Goal: Task Accomplishment & Management: Use online tool/utility

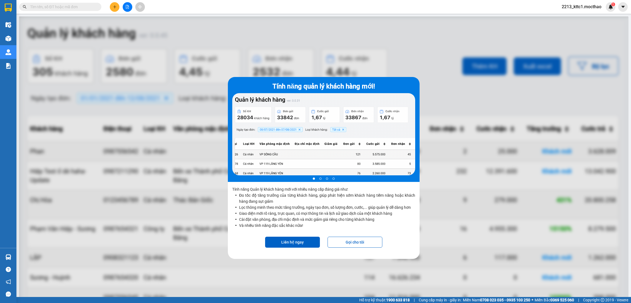
click at [123, 177] on div at bounding box center [323, 167] width 609 height 303
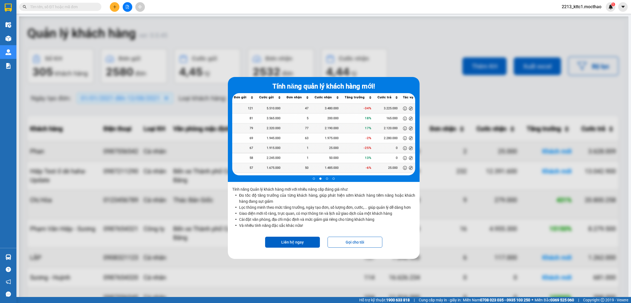
click at [448, 167] on div at bounding box center [323, 167] width 609 height 303
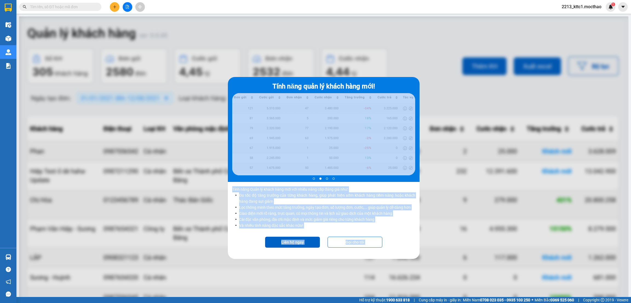
drag, startPoint x: 448, startPoint y: 167, endPoint x: 386, endPoint y: 147, distance: 65.8
click at [386, 147] on div "Tính năng quản lý khách hàng mới! 2 of 4 Tính năng Quản lý khách hàng mới với n…" at bounding box center [323, 167] width 609 height 303
click at [386, 147] on div at bounding box center [323, 138] width 183 height 90
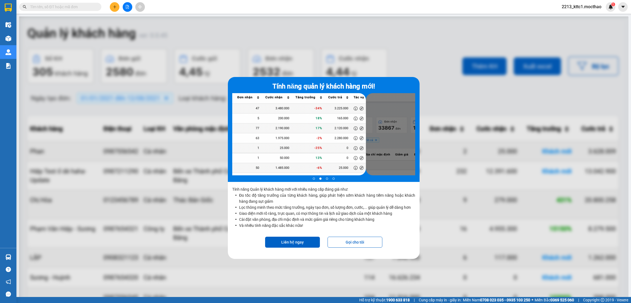
drag, startPoint x: 333, startPoint y: 118, endPoint x: 259, endPoint y: 107, distance: 74.7
click at [259, 107] on div at bounding box center [323, 134] width 183 height 82
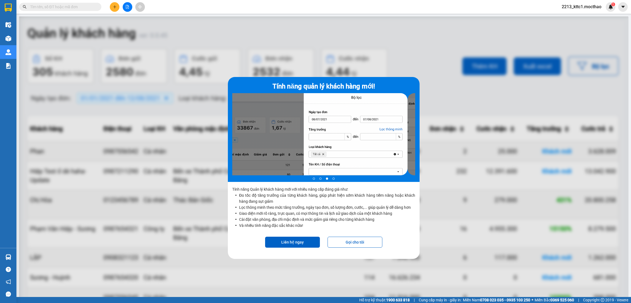
drag, startPoint x: 259, startPoint y: 107, endPoint x: 153, endPoint y: 73, distance: 111.0
click at [179, 71] on div "Tính năng quản lý khách hàng mới! 3 of 4 Tính năng Quản lý khách hàng mới với n…" at bounding box center [323, 167] width 609 height 303
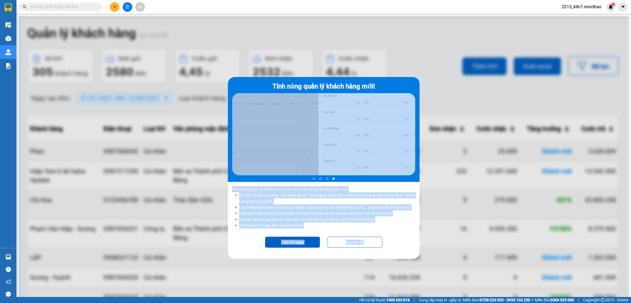
click at [300, 182] on p "Tính năng Quản lý khách hàng mới với nhiều nâng cấp đáng giá như: Đo tốc độ tăn…" at bounding box center [324, 209] width 192 height 54
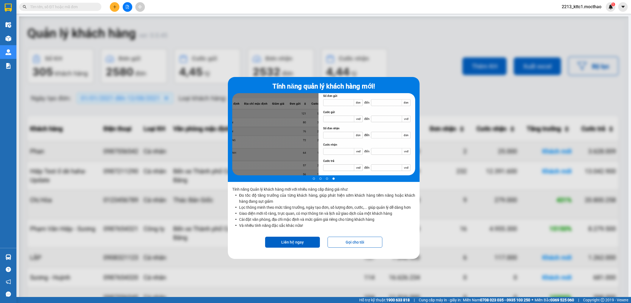
click at [170, 188] on div at bounding box center [323, 167] width 609 height 303
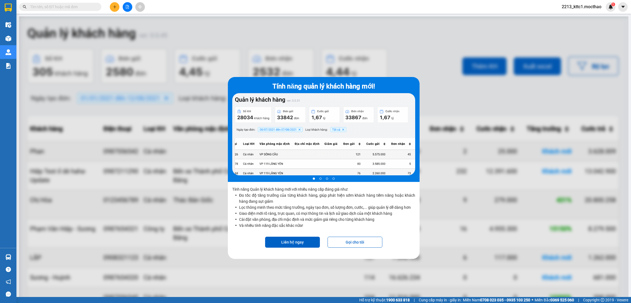
click at [451, 125] on div at bounding box center [323, 167] width 609 height 303
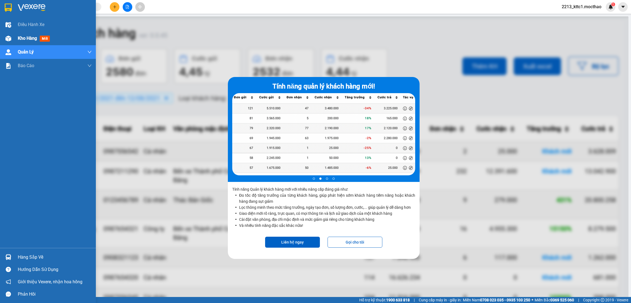
click at [21, 36] on span "Kho hàng" at bounding box center [27, 38] width 19 height 5
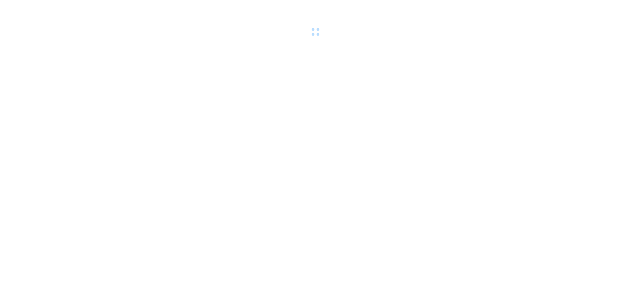
click at [288, 155] on body at bounding box center [315, 151] width 631 height 303
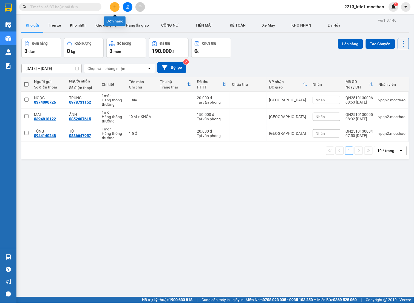
click at [116, 7] on icon "plus" at bounding box center [115, 7] width 4 height 4
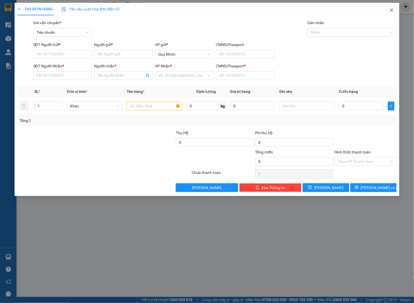
click at [389, 11] on icon "close" at bounding box center [391, 10] width 4 height 4
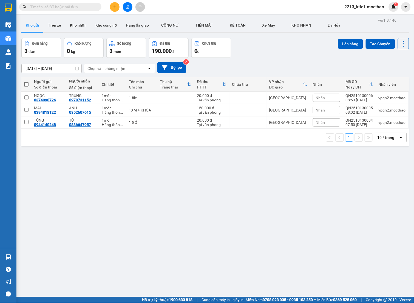
click at [369, 9] on span "2213_kttc1.mocthao" at bounding box center [364, 6] width 48 height 7
click at [365, 16] on span "Đăng xuất" at bounding box center [366, 17] width 37 height 6
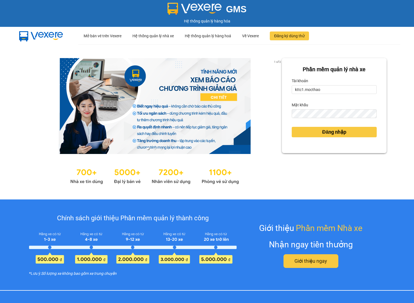
click at [314, 89] on input "kttc1.mocthao" at bounding box center [333, 89] width 85 height 9
type input "admin.xtl"
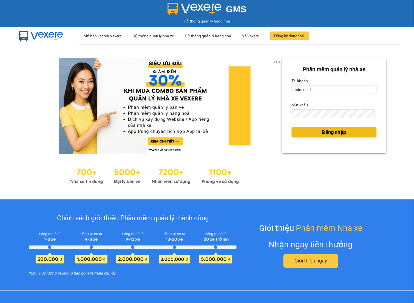
click at [328, 131] on span "Đăng nhập" at bounding box center [334, 132] width 24 height 8
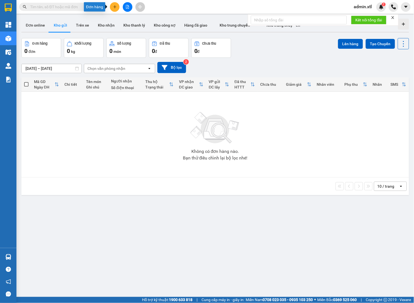
click at [116, 5] on button at bounding box center [115, 7] width 10 height 10
click at [144, 22] on div "Tạo đơn hàng" at bounding box center [136, 20] width 24 height 6
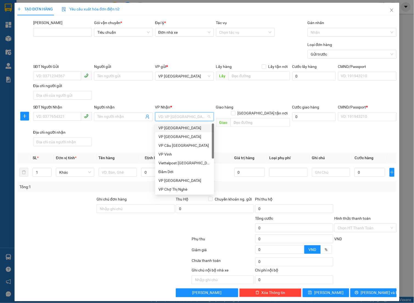
click at [200, 115] on input "search" at bounding box center [182, 117] width 48 height 8
click at [185, 145] on div "VP Cầu Sài Gòn" at bounding box center [184, 145] width 52 height 6
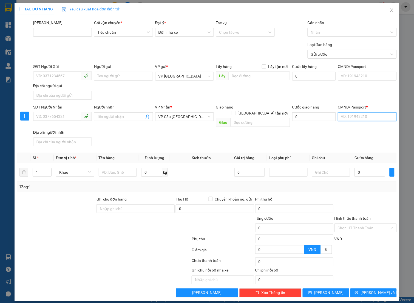
click at [356, 118] on input "CMND/Passport *" at bounding box center [367, 116] width 59 height 9
type input "a"
click at [78, 11] on span "Yêu cầu xuất hóa đơn điện tử" at bounding box center [91, 9] width 58 height 4
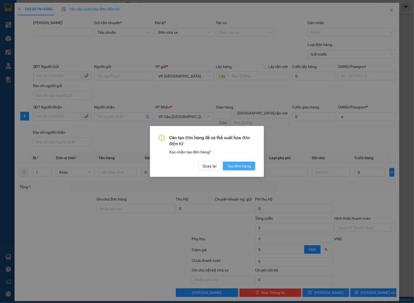
click at [241, 163] on span "Tạo đơn hàng" at bounding box center [239, 166] width 24 height 6
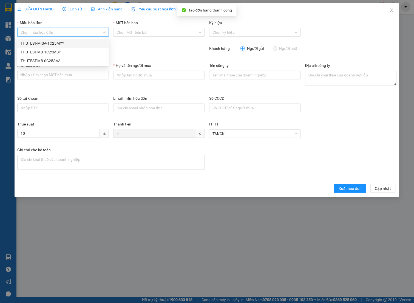
click at [71, 32] on input "Mẫu hóa đơn" at bounding box center [61, 32] width 81 height 8
click at [65, 43] on div "THUTEST-MISA-1C25MYY" at bounding box center [63, 43] width 85 height 6
type input "12"
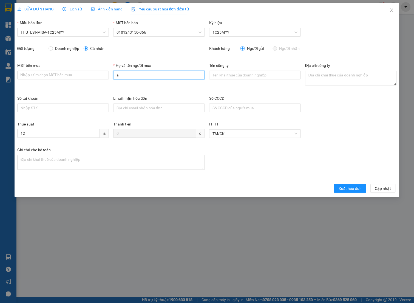
click at [165, 76] on input "a" at bounding box center [158, 75] width 91 height 9
type input "a"
click at [348, 190] on span "Xuất hóa đơn" at bounding box center [349, 188] width 23 height 6
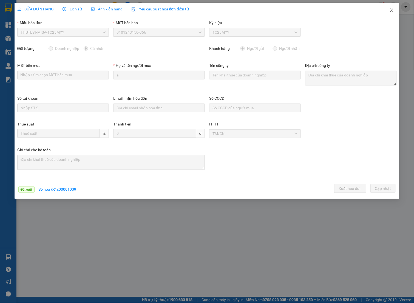
click at [394, 10] on icon "close" at bounding box center [391, 10] width 4 height 4
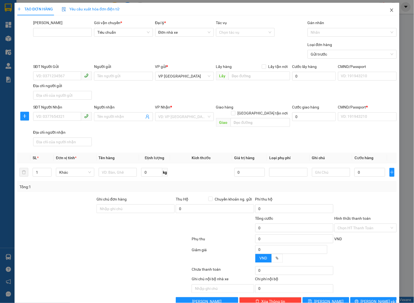
click at [390, 8] on span "Close" at bounding box center [391, 10] width 15 height 15
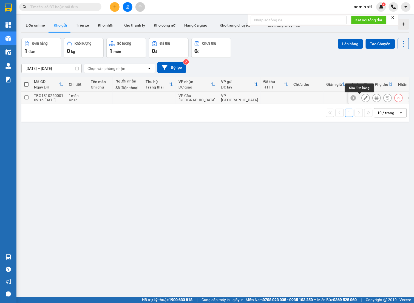
click at [362, 101] on button at bounding box center [366, 98] width 8 height 10
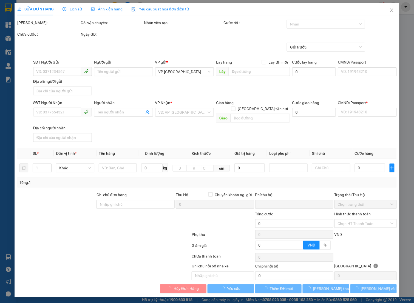
type input "a"
type input "0"
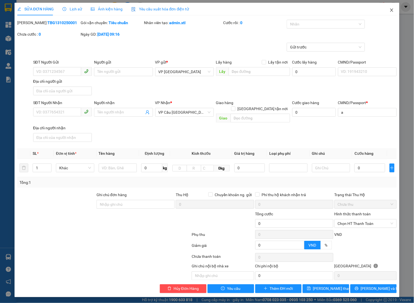
click at [390, 10] on icon "close" at bounding box center [391, 10] width 4 height 4
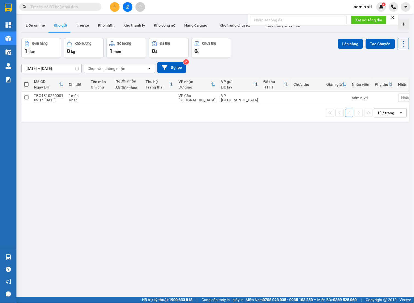
click at [115, 7] on icon "plus" at bounding box center [114, 7] width 3 height 0
click at [139, 21] on div "Tạo đơn hàng" at bounding box center [136, 20] width 24 height 6
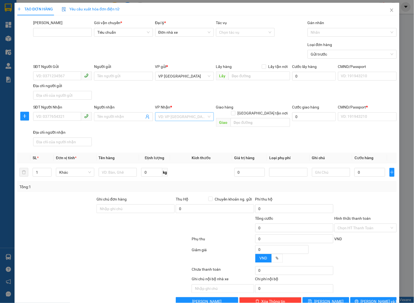
click at [184, 117] on input "search" at bounding box center [182, 117] width 48 height 8
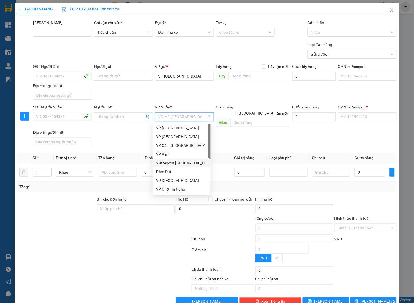
click at [181, 160] on div "Viettelpost Hà Nội" at bounding box center [181, 163] width 51 height 6
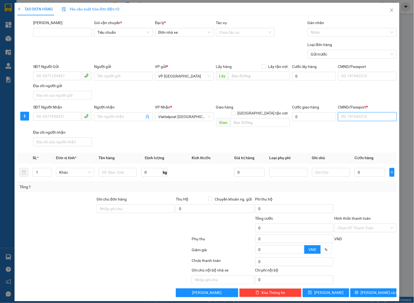
click at [366, 119] on input "CMND/Passport *" at bounding box center [367, 116] width 59 height 9
drag, startPoint x: 331, startPoint y: 124, endPoint x: 311, endPoint y: 119, distance: 20.0
click at [311, 119] on div "SĐT Người Nhận VD: 0377654321 Người nhận Tên người nhận VP Nhận * Viettelpost H…" at bounding box center [214, 126] width 365 height 44
type input "b"
click at [106, 10] on span "Yêu cầu xuất hóa đơn điện tử" at bounding box center [91, 9] width 58 height 4
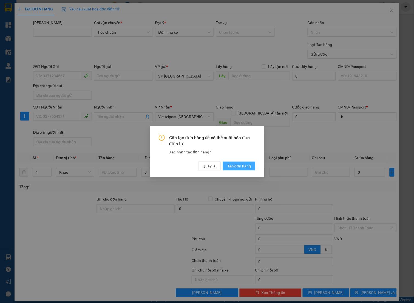
drag, startPoint x: 233, startPoint y: 161, endPoint x: 238, endPoint y: 167, distance: 7.8
click at [238, 166] on div "Cần tạo đơn hàng để có thể xuất hóa đơn điện tử Xác nhận tạo đơn hàng? Quay lại…" at bounding box center [207, 153] width 96 height 36
click at [239, 167] on span "Tạo đơn hàng" at bounding box center [239, 166] width 24 height 6
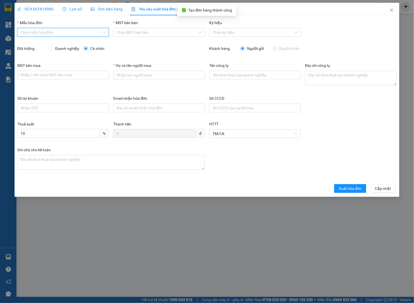
click at [93, 32] on input "Mẫu hóa đơn" at bounding box center [61, 32] width 81 height 8
click at [71, 44] on div "THUTEST-MISA-1C25MYY" at bounding box center [63, 43] width 85 height 6
type input "12"
click at [150, 67] on label "Họ và tên người mua" at bounding box center [132, 65] width 38 height 4
click at [150, 71] on input "Họ và tên người mua" at bounding box center [158, 75] width 91 height 9
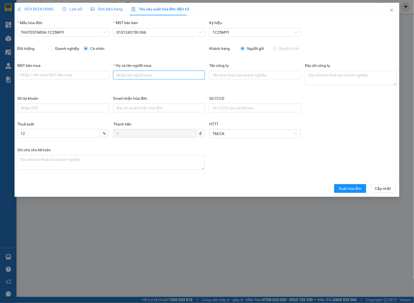
click at [150, 71] on input "Họ và tên người mua" at bounding box center [158, 75] width 91 height 9
type input "Đức Hồ"
click at [384, 188] on span "Cập nhật" at bounding box center [383, 188] width 16 height 6
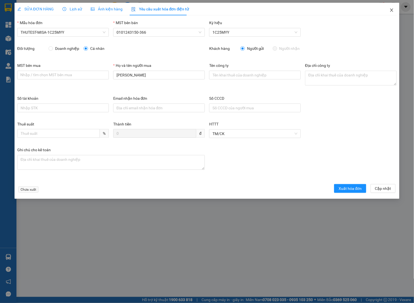
click at [394, 11] on span "Close" at bounding box center [391, 10] width 15 height 15
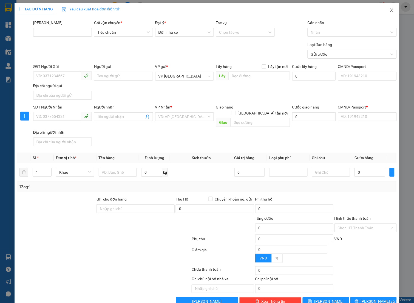
click at [389, 12] on icon "close" at bounding box center [391, 10] width 4 height 4
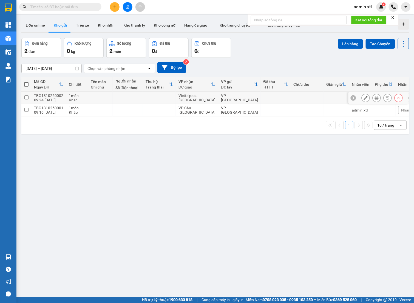
click at [80, 99] on div "Khác" at bounding box center [77, 100] width 16 height 4
checkbox input "true"
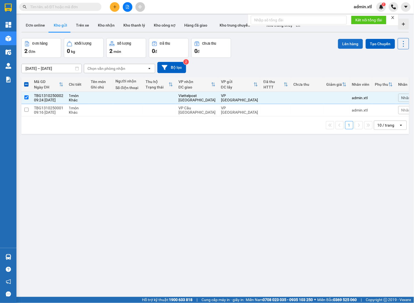
click at [344, 43] on button "Lên hàng" at bounding box center [350, 44] width 25 height 10
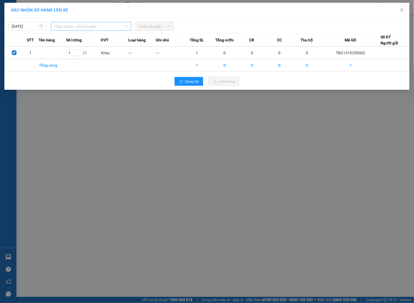
click at [85, 25] on span "Chọn tuyến - nhóm tuyến" at bounding box center [91, 26] width 74 height 8
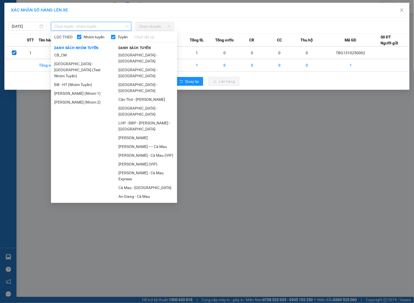
drag, startPoint x: 85, startPoint y: 87, endPoint x: 101, endPoint y: 77, distance: 18.9
click at [85, 89] on li "Cà Mau - Cao Bằng (Nhóm 1)" at bounding box center [82, 93] width 62 height 9
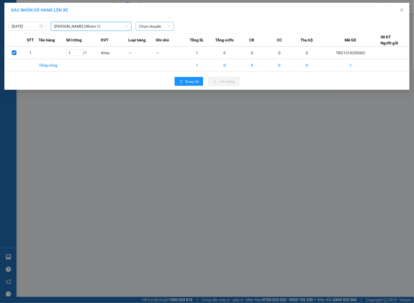
click at [170, 27] on span "Chọn chuyến" at bounding box center [155, 26] width 32 height 8
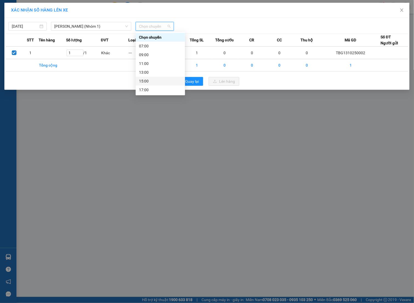
click at [167, 81] on div "15:00" at bounding box center [160, 81] width 43 height 6
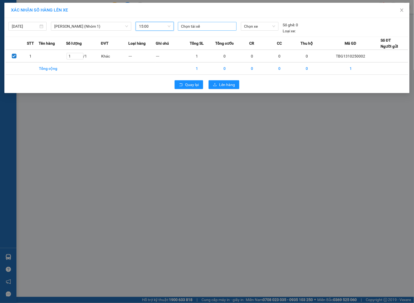
click at [200, 24] on div at bounding box center [207, 26] width 56 height 7
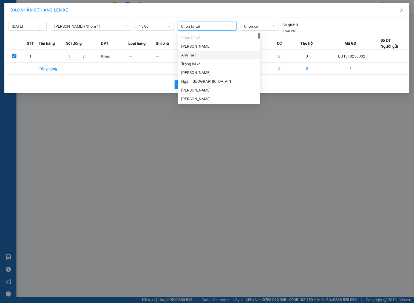
click at [191, 53] on div "Anh Tài 1" at bounding box center [219, 55] width 76 height 6
click at [257, 28] on span "Chọn xe" at bounding box center [259, 26] width 31 height 8
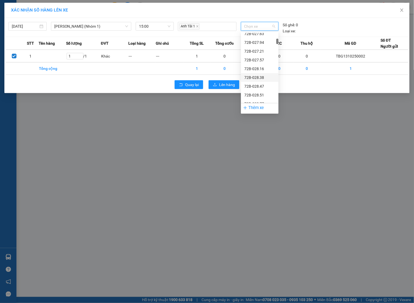
scroll to position [493, 0]
click at [260, 79] on div "72B-033.87" at bounding box center [259, 79] width 31 height 6
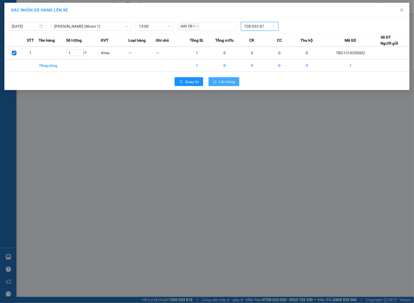
click at [229, 79] on button "Lên hàng" at bounding box center [223, 81] width 31 height 9
